Goal: Task Accomplishment & Management: Manage account settings

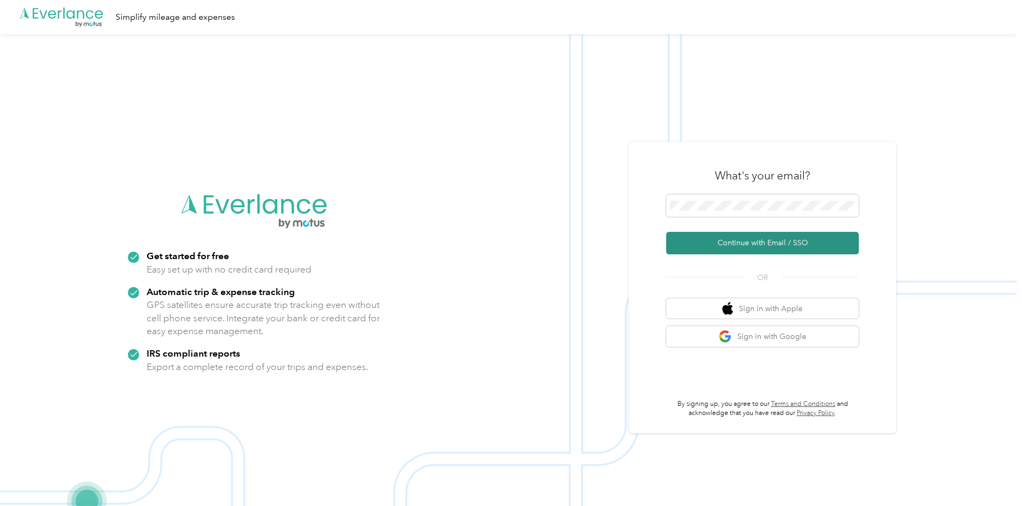
click at [737, 241] on button "Continue with Email / SSO" at bounding box center [762, 243] width 193 height 22
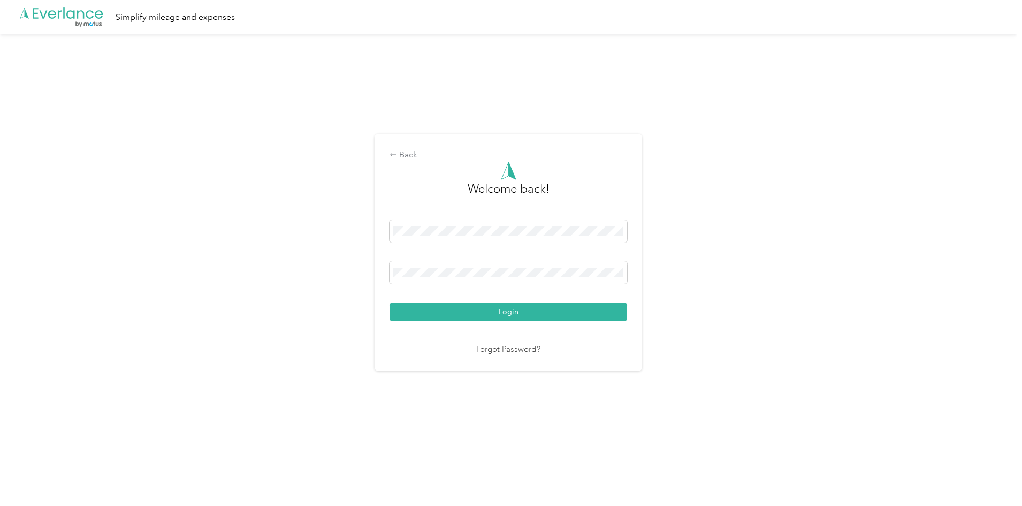
click at [176, 152] on div "Back Welcome back! Login Forgot Password?" at bounding box center [508, 256] width 1017 height 445
click at [533, 313] on button "Login" at bounding box center [509, 311] width 238 height 19
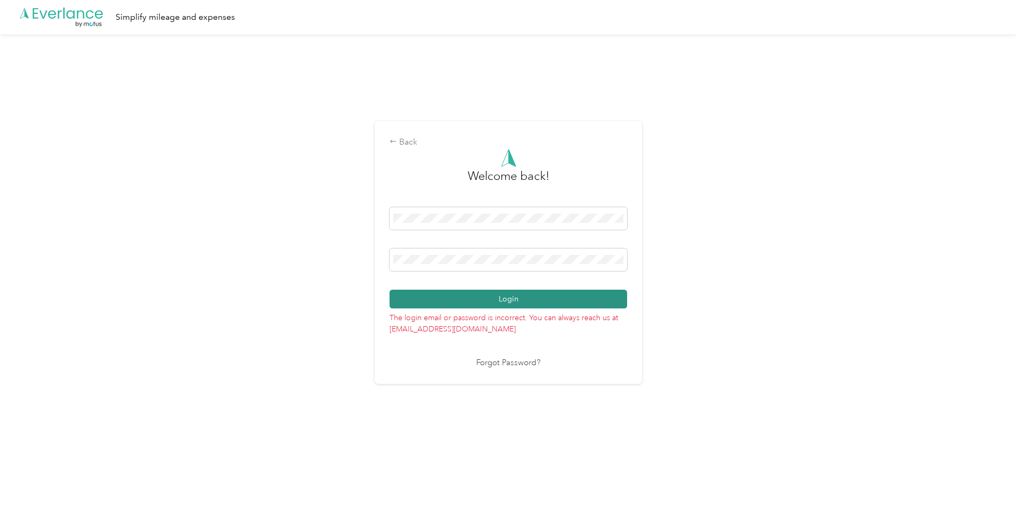
click at [498, 295] on button "Login" at bounding box center [509, 299] width 238 height 19
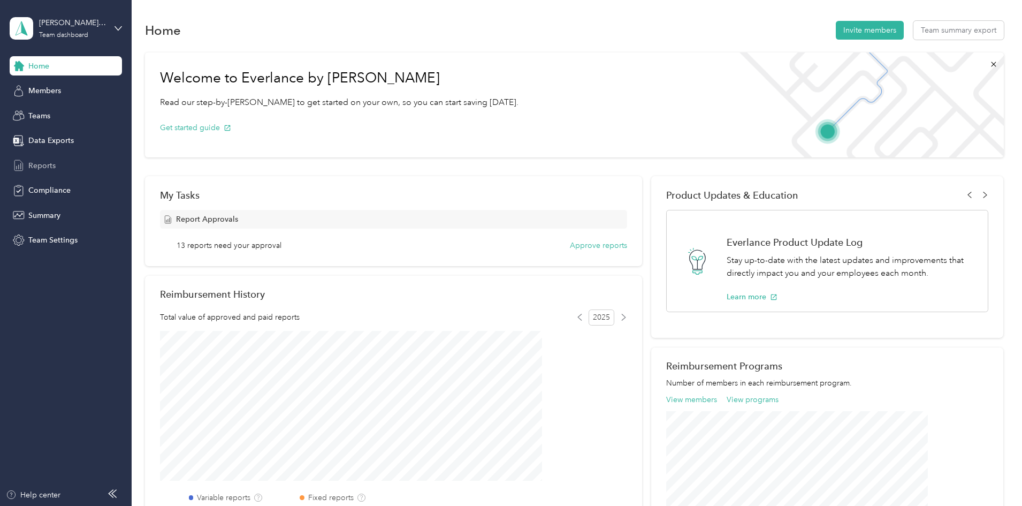
click at [44, 163] on span "Reports" at bounding box center [41, 165] width 27 height 11
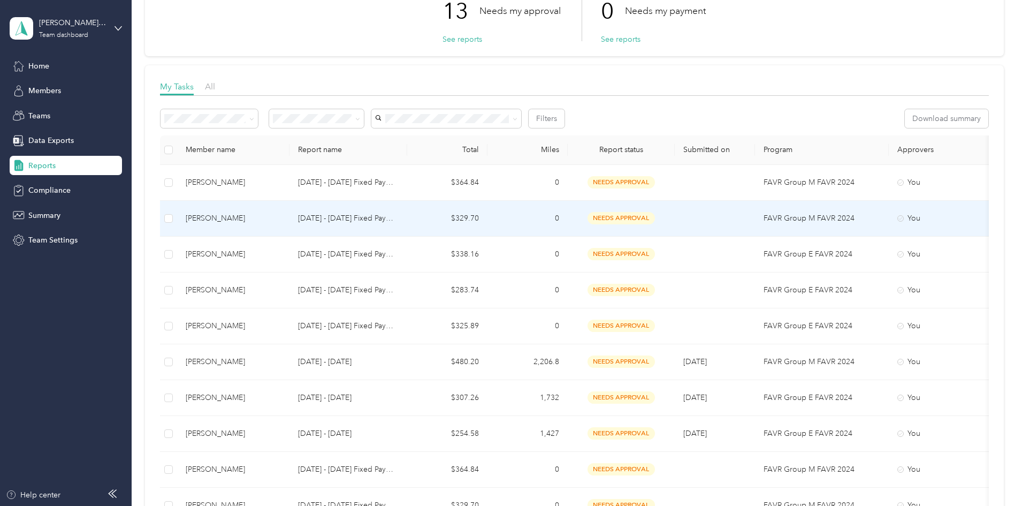
scroll to position [161, 0]
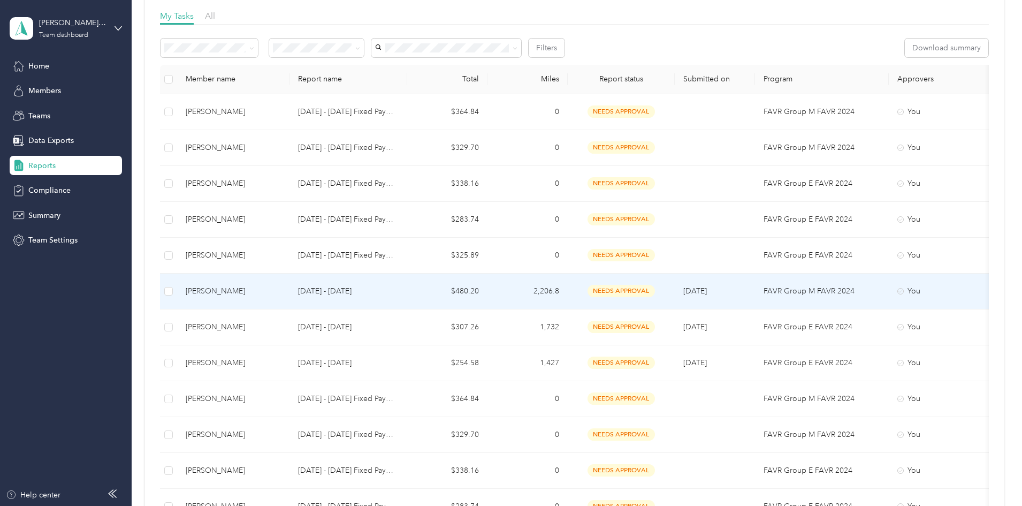
click at [655, 290] on span "needs approval" at bounding box center [621, 291] width 67 height 12
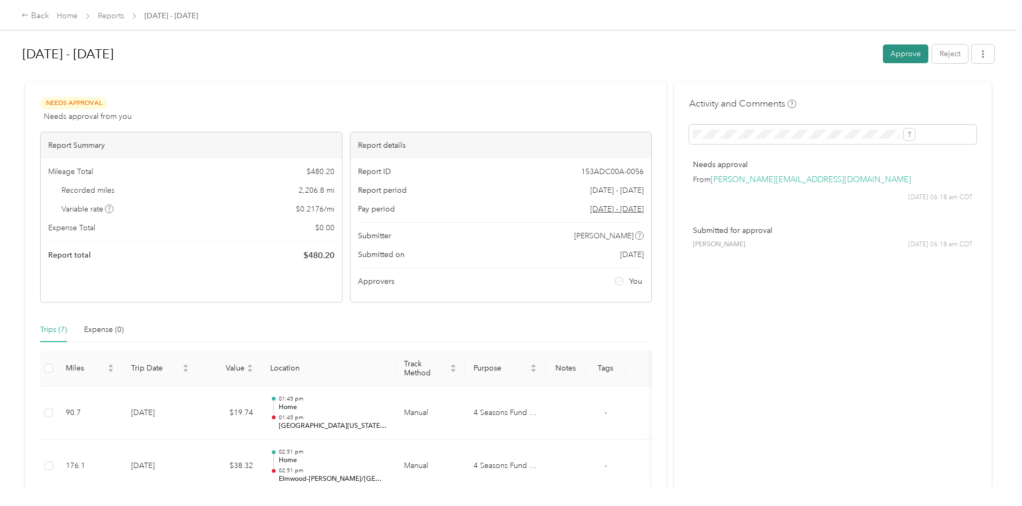
click at [883, 54] on button "Approve" at bounding box center [906, 53] width 46 height 19
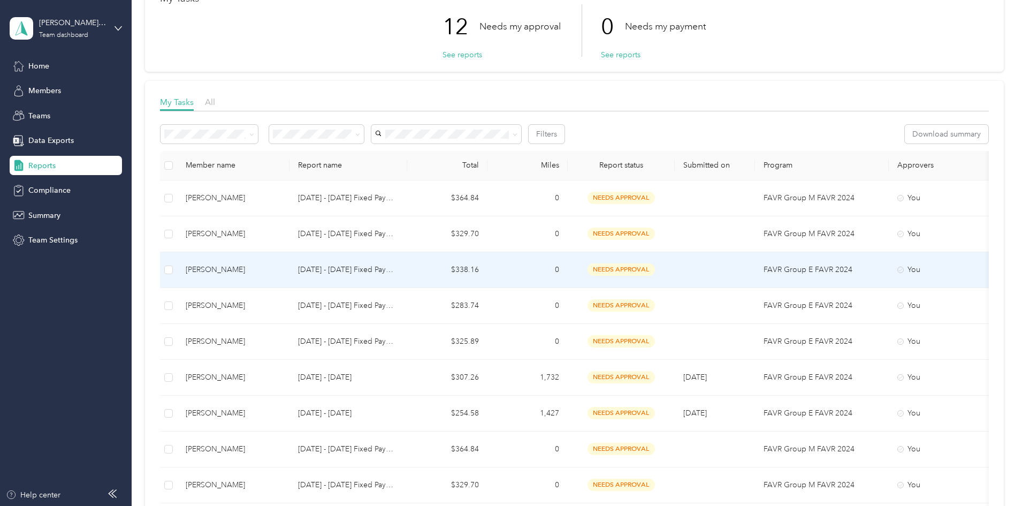
scroll to position [107, 0]
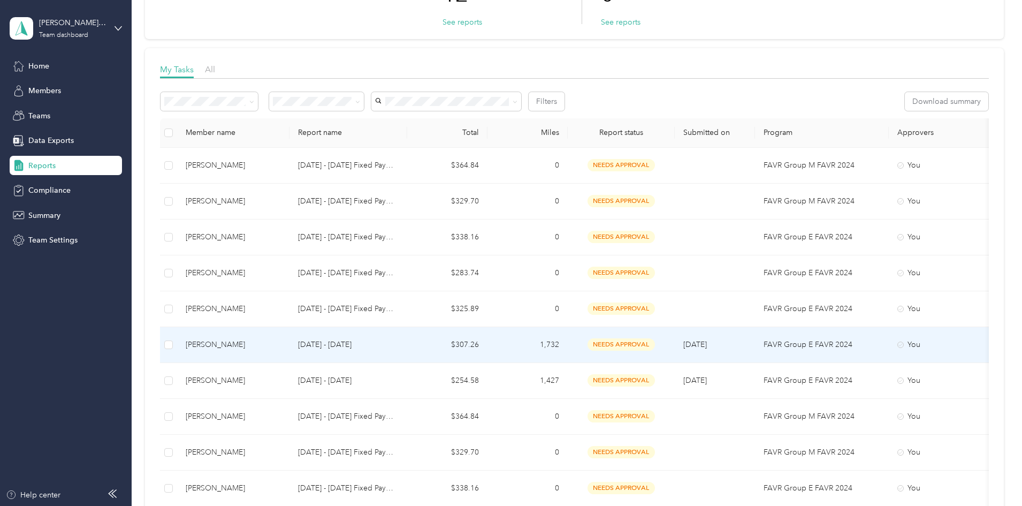
click at [655, 346] on span "needs approval" at bounding box center [621, 344] width 67 height 12
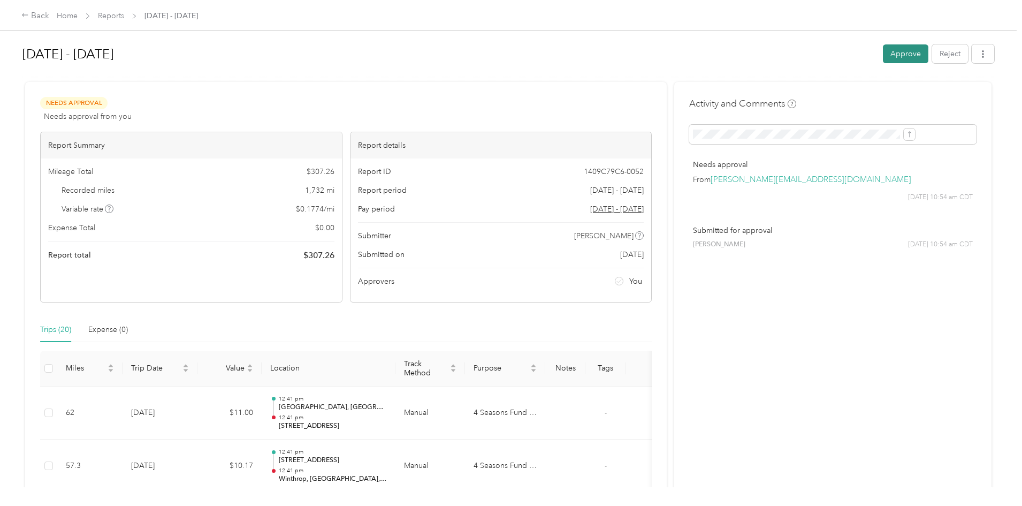
click at [883, 55] on button "Approve" at bounding box center [906, 53] width 46 height 19
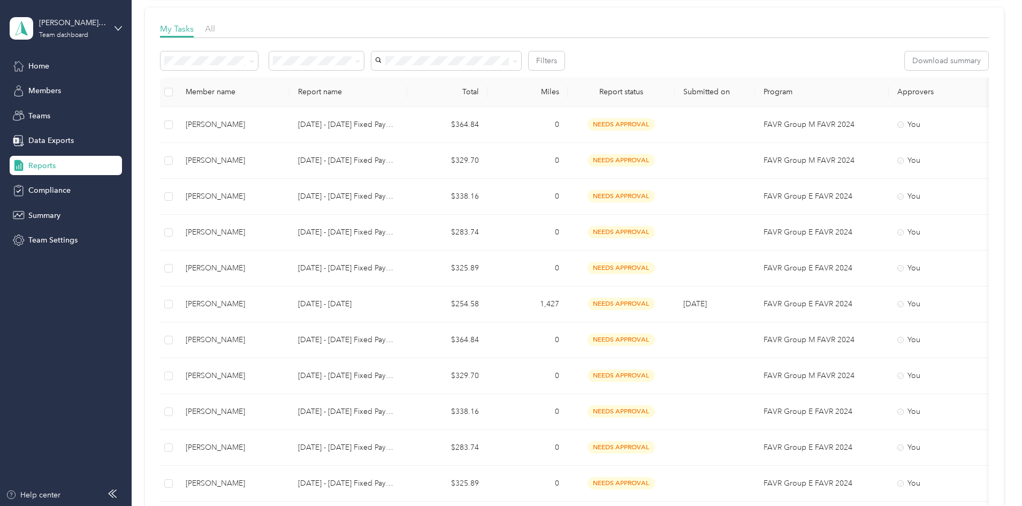
scroll to position [161, 0]
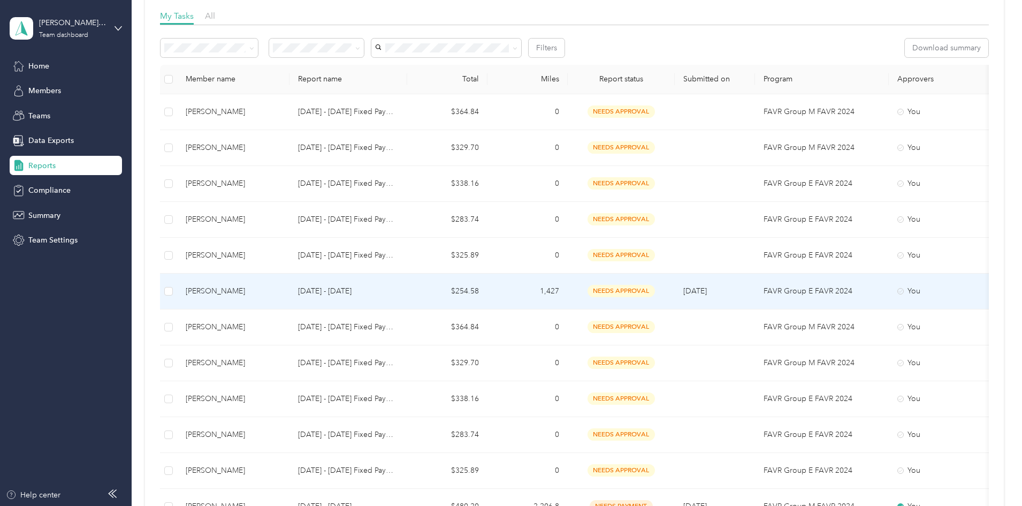
click at [655, 292] on span "needs approval" at bounding box center [621, 291] width 67 height 12
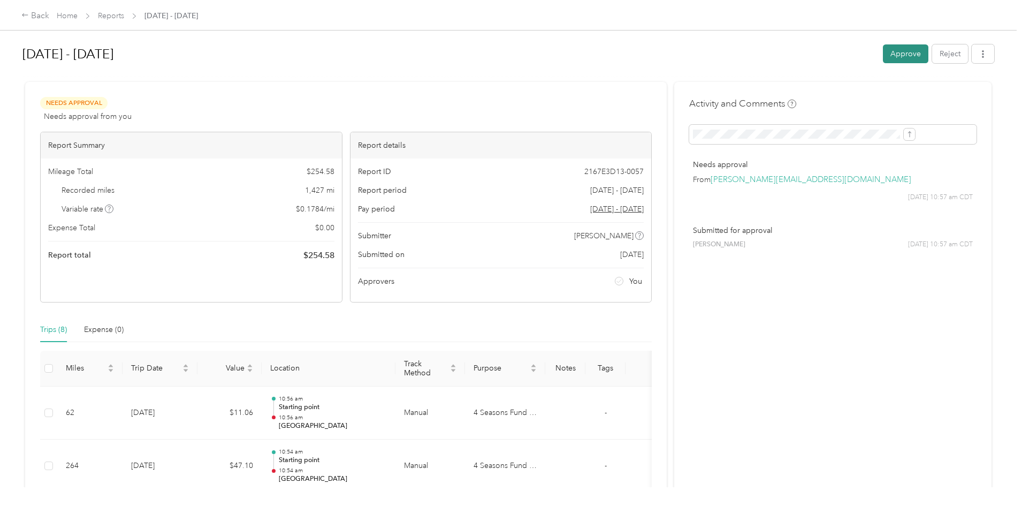
click at [883, 58] on button "Approve" at bounding box center [906, 53] width 46 height 19
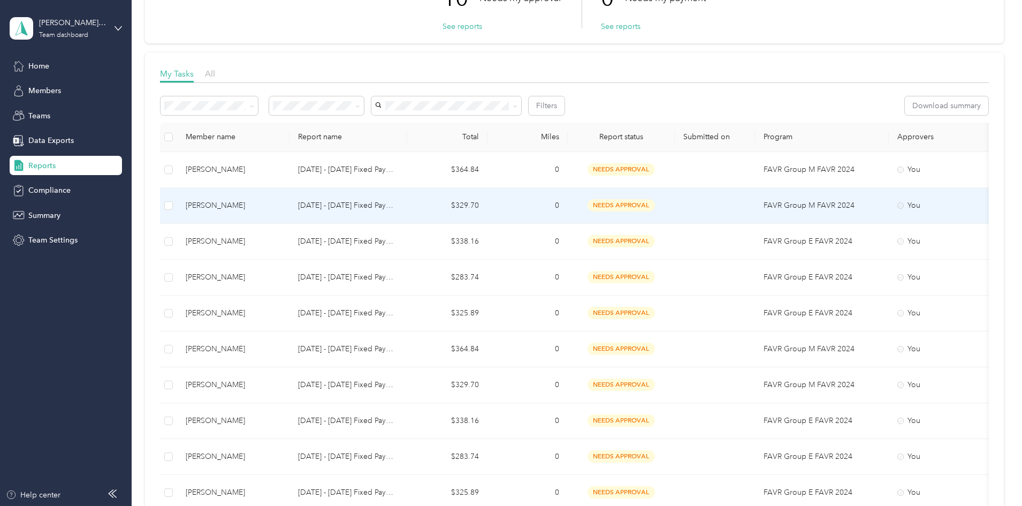
scroll to position [161, 0]
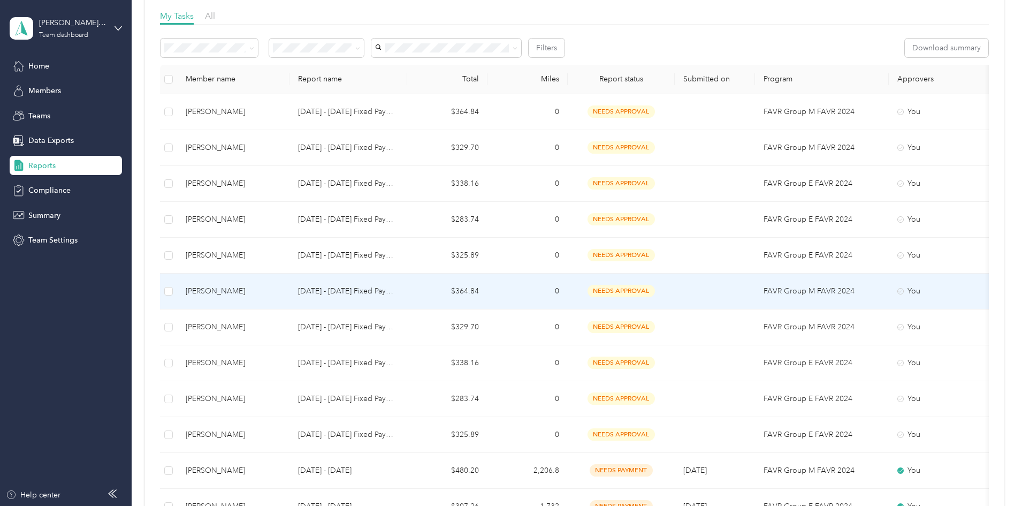
click at [655, 292] on span "needs approval" at bounding box center [621, 291] width 67 height 12
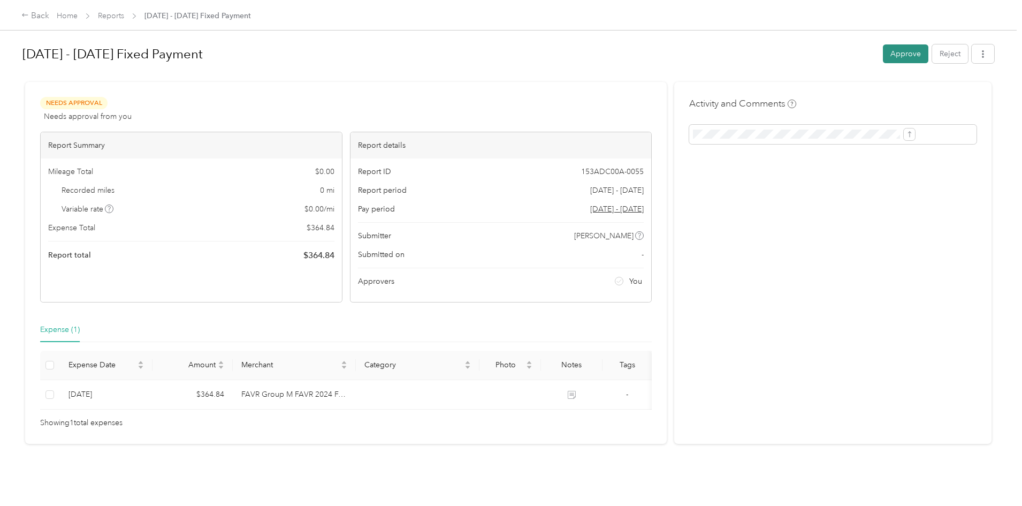
click at [883, 49] on button "Approve" at bounding box center [906, 53] width 46 height 19
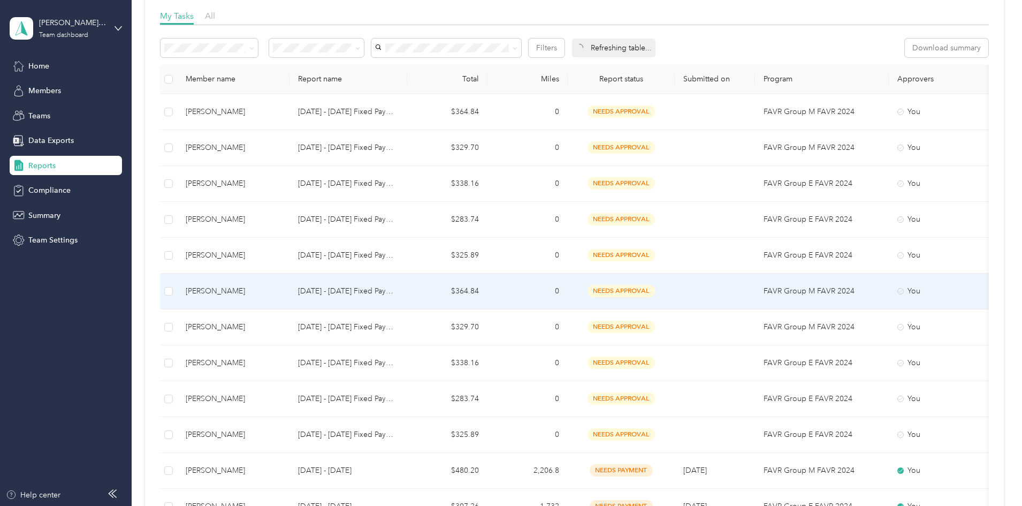
scroll to position [214, 0]
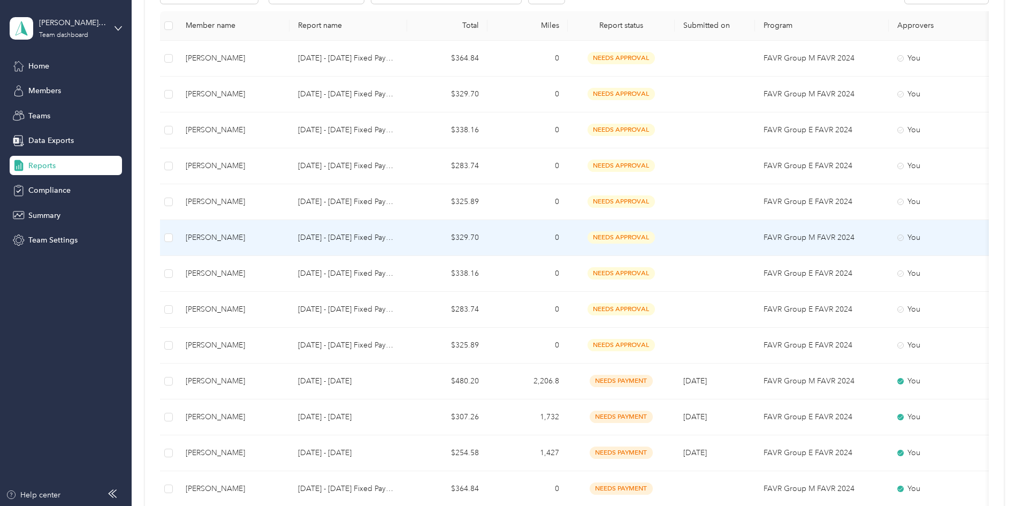
click at [281, 238] on div "[PERSON_NAME]" at bounding box center [233, 238] width 95 height 12
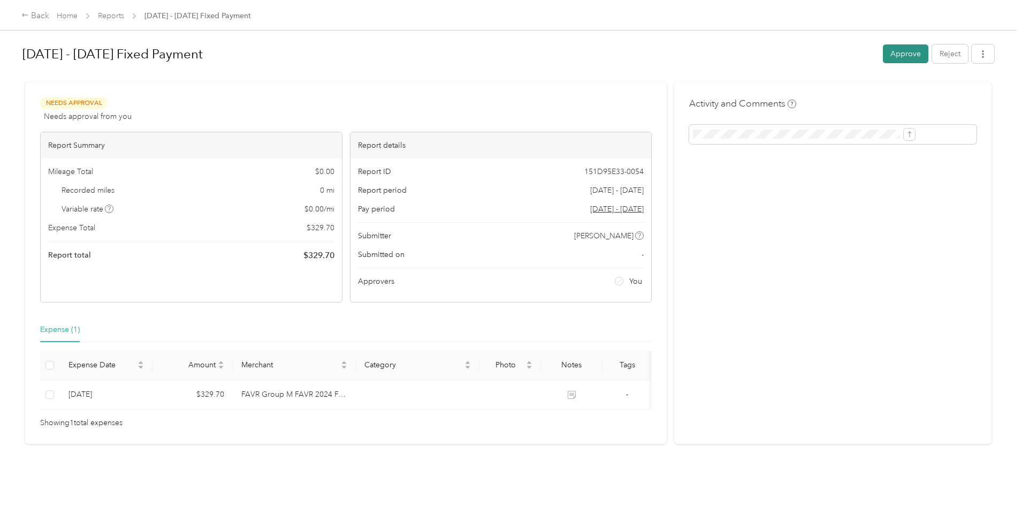
click at [883, 56] on button "Approve" at bounding box center [906, 53] width 46 height 19
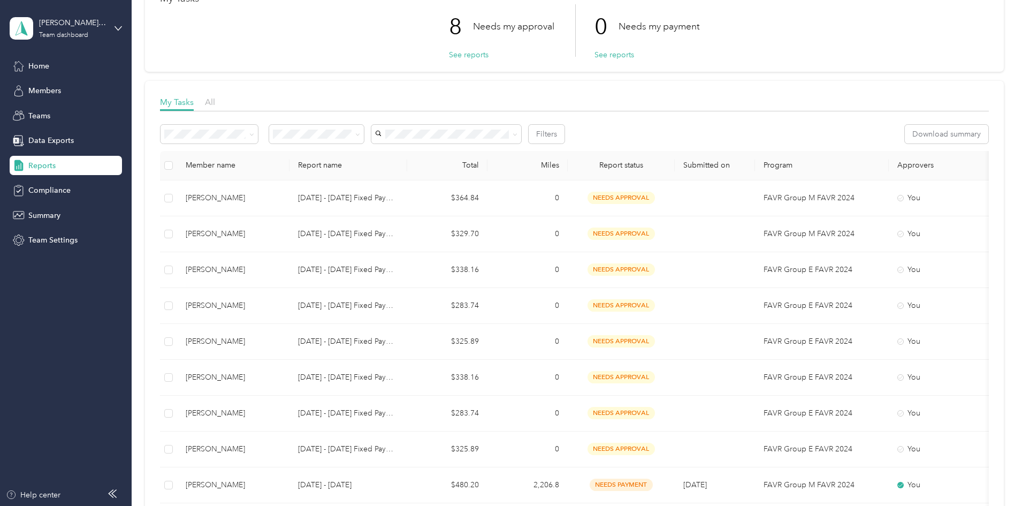
scroll to position [107, 0]
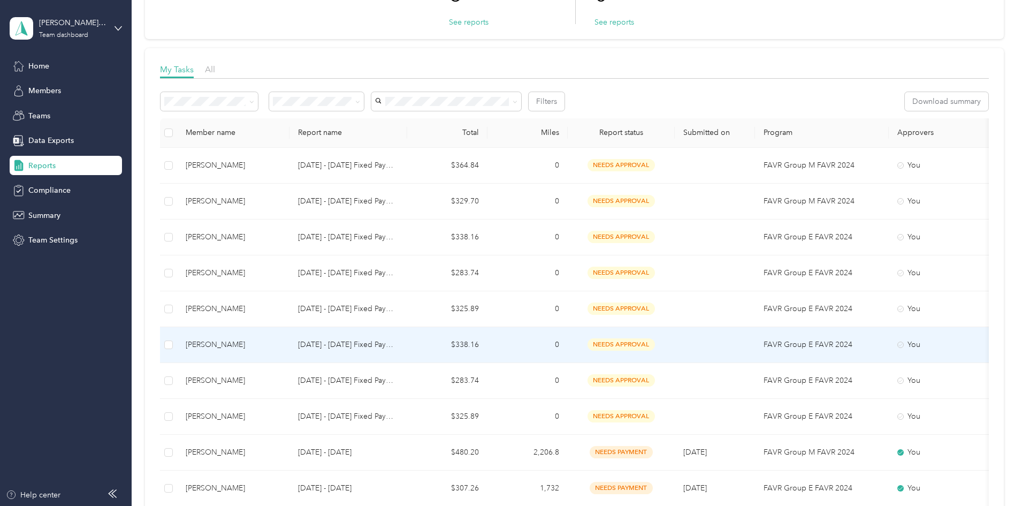
click at [266, 343] on div "[PERSON_NAME]" at bounding box center [233, 345] width 95 height 12
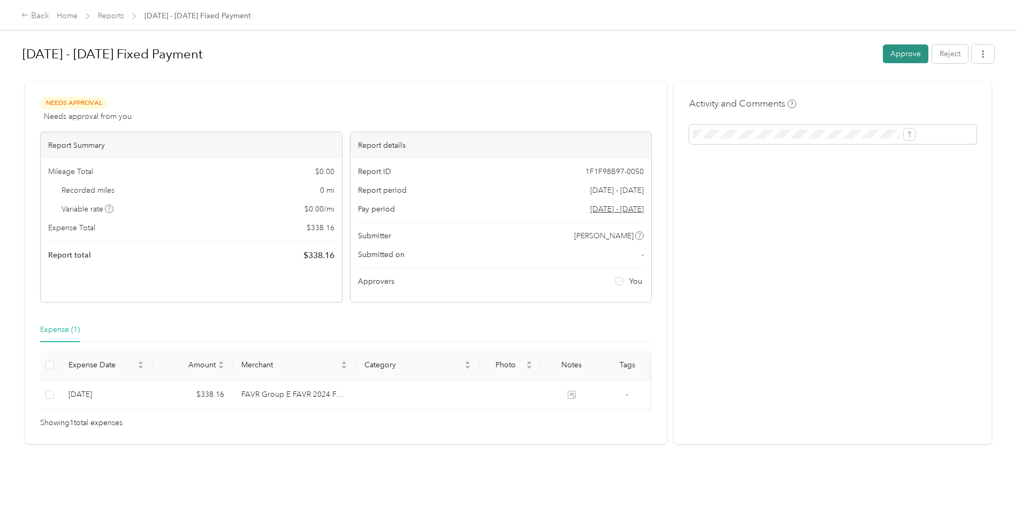
click at [883, 51] on button "Approve" at bounding box center [906, 53] width 46 height 19
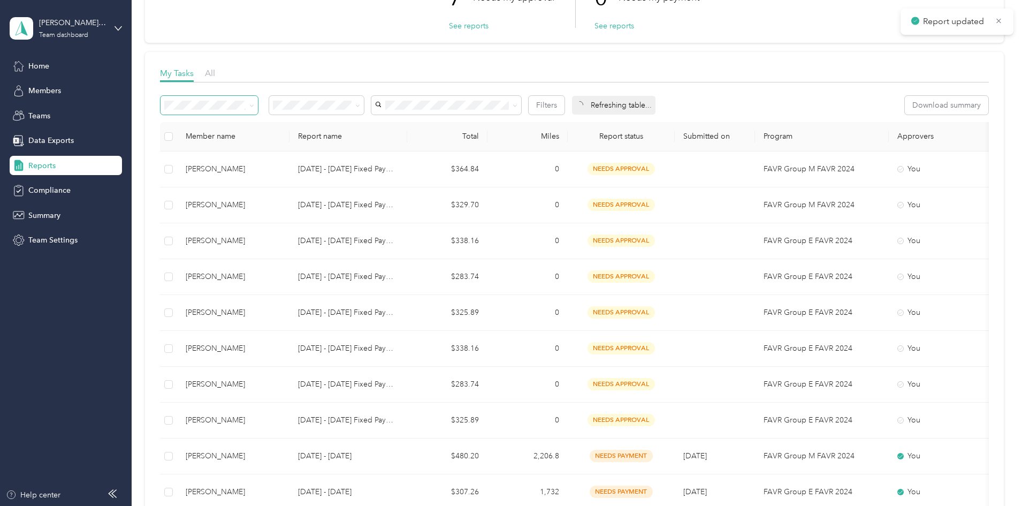
scroll to position [107, 0]
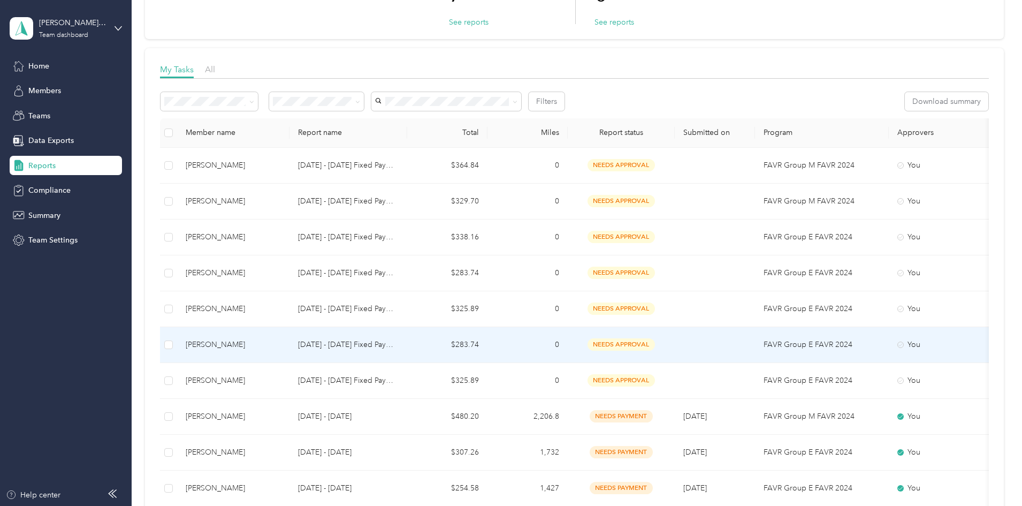
click at [281, 345] on div "[PERSON_NAME]" at bounding box center [233, 345] width 95 height 12
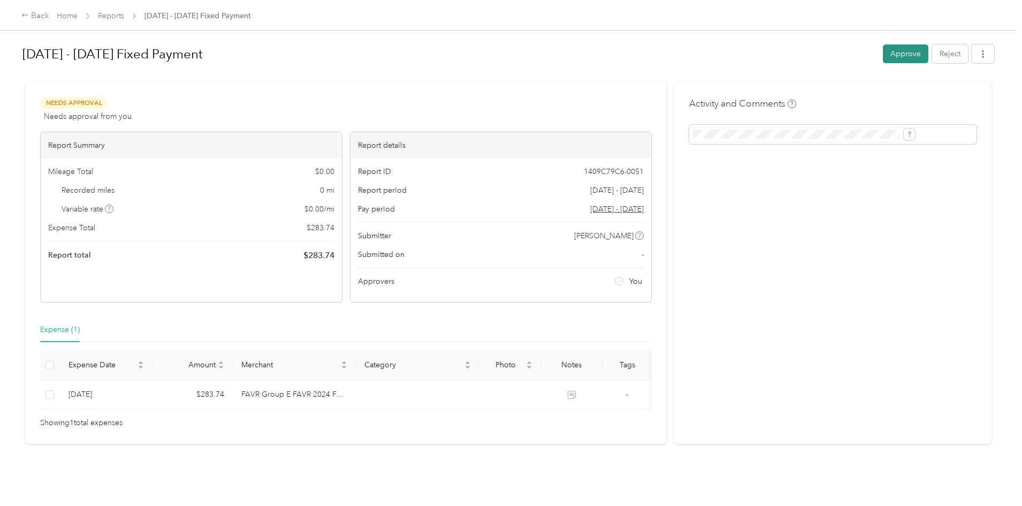
click at [883, 57] on button "Approve" at bounding box center [906, 53] width 46 height 19
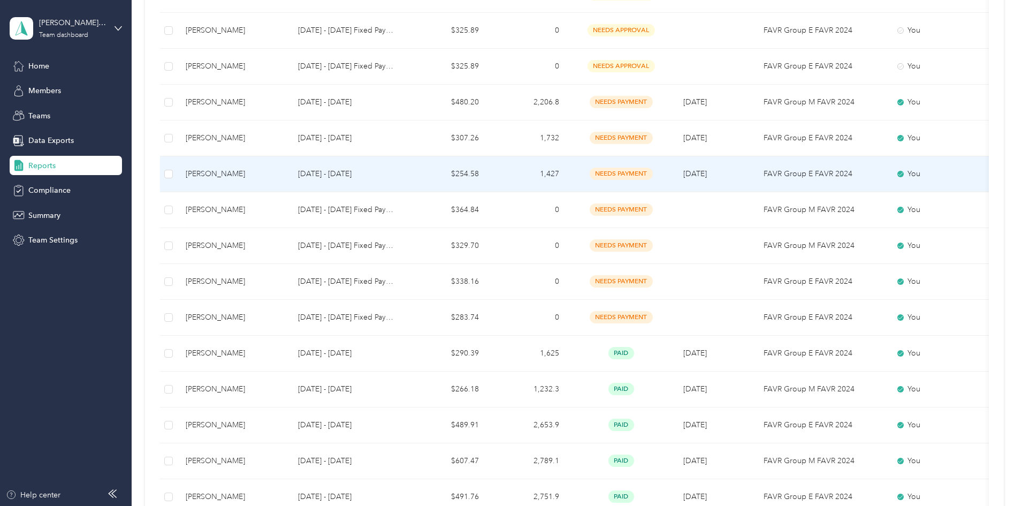
scroll to position [367, 0]
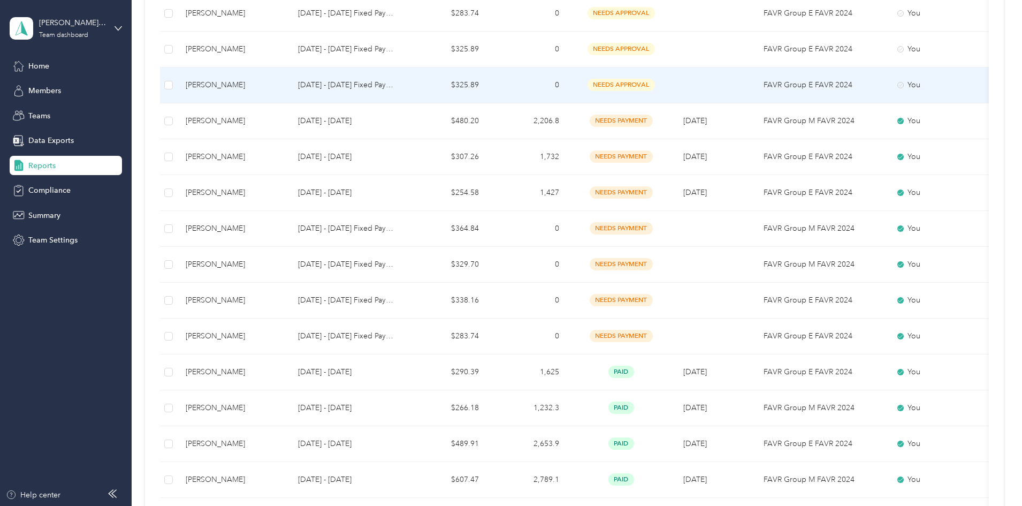
click at [281, 88] on div "[PERSON_NAME]" at bounding box center [233, 85] width 95 height 12
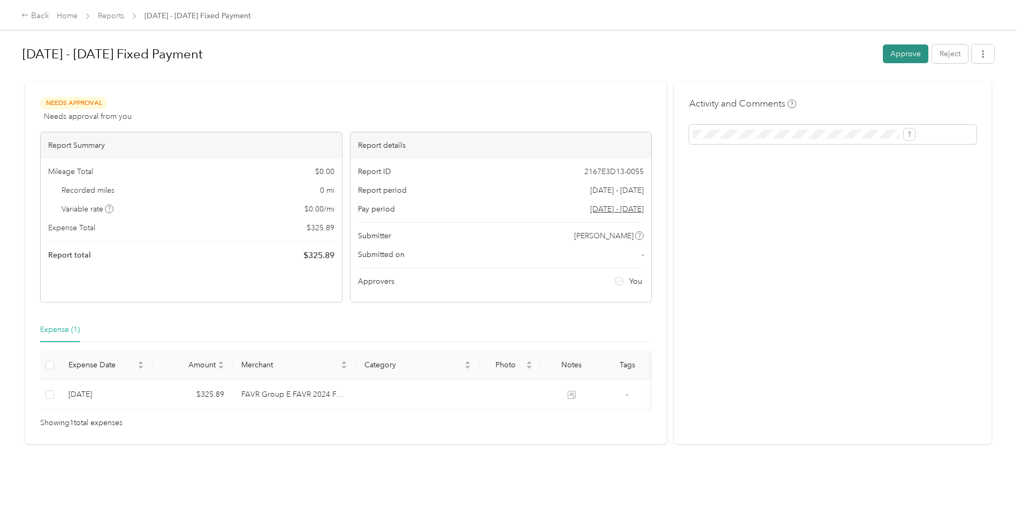
click at [883, 58] on button "Approve" at bounding box center [906, 53] width 46 height 19
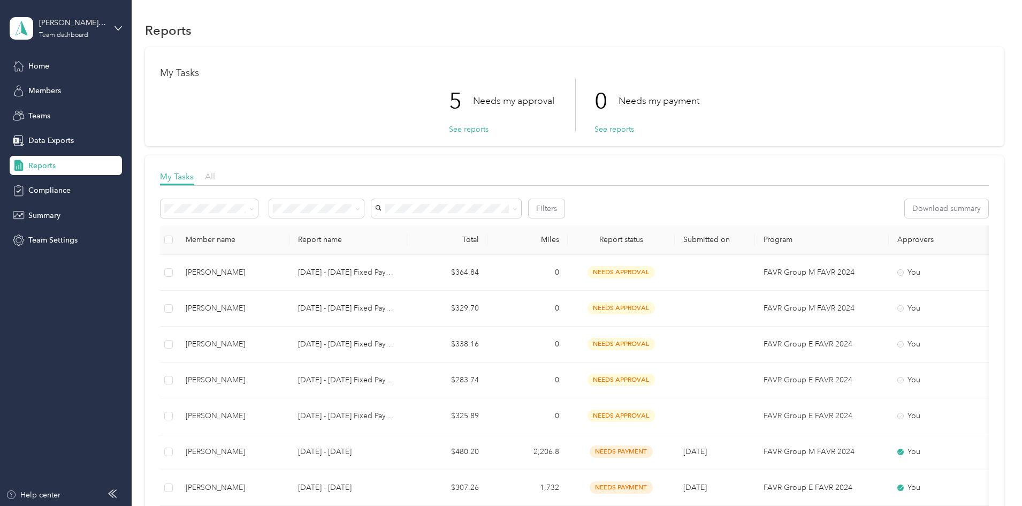
click at [215, 174] on span "All" at bounding box center [210, 176] width 10 height 10
click at [381, 246] on span "Needs approval" at bounding box center [375, 246] width 55 height 9
